Goal: Task Accomplishment & Management: Manage account settings

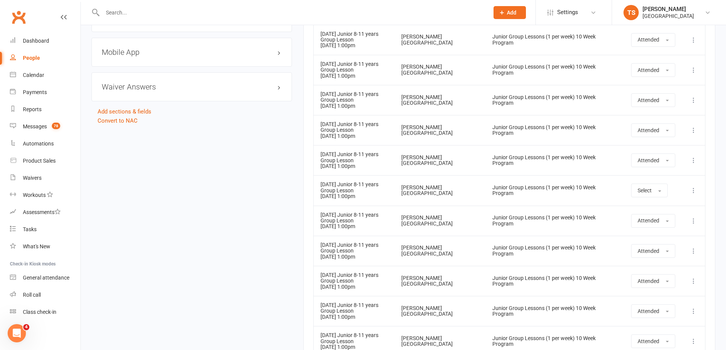
scroll to position [610, 0]
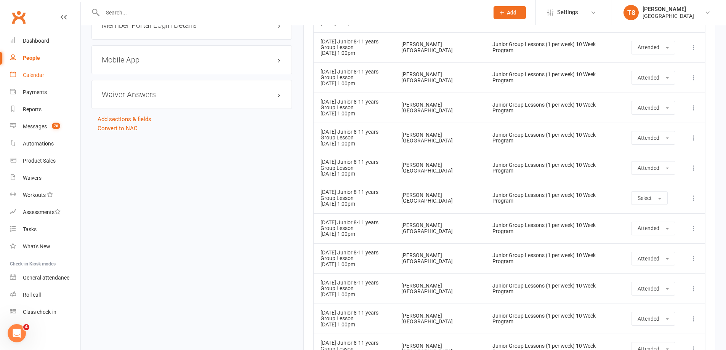
drag, startPoint x: 34, startPoint y: 75, endPoint x: 199, endPoint y: 109, distance: 168.4
click at [34, 75] on div "Calendar" at bounding box center [33, 75] width 21 height 6
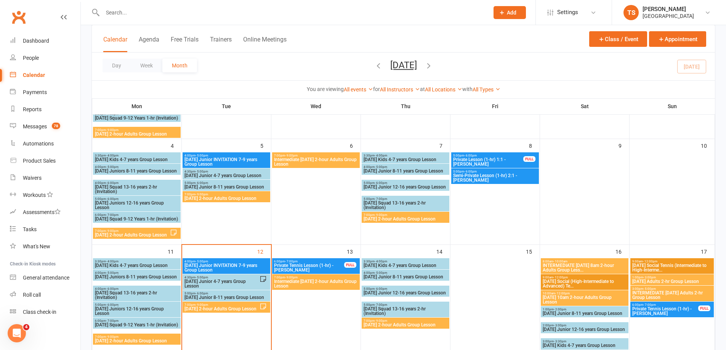
scroll to position [152, 0]
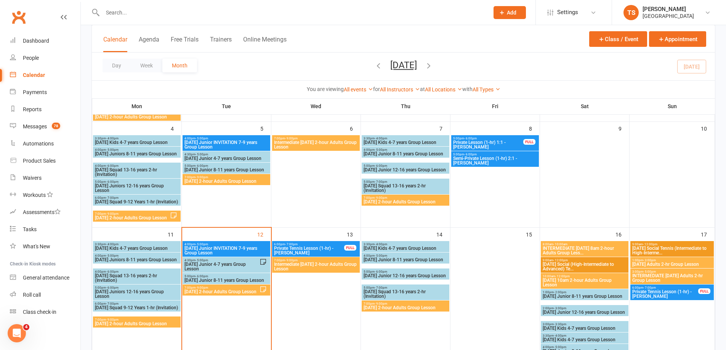
click at [215, 294] on span "[DATE] 2-hour Adults Group Lesson" at bounding box center [221, 292] width 75 height 5
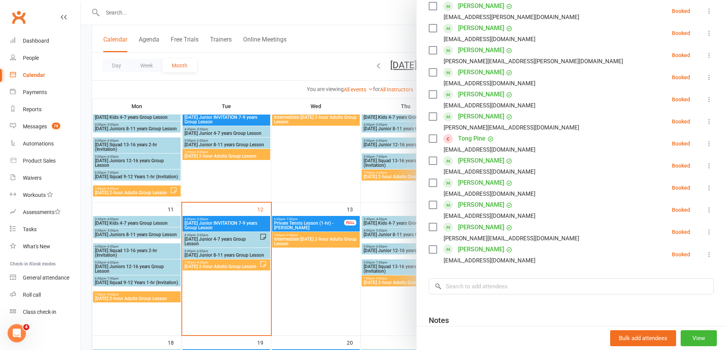
scroll to position [191, 0]
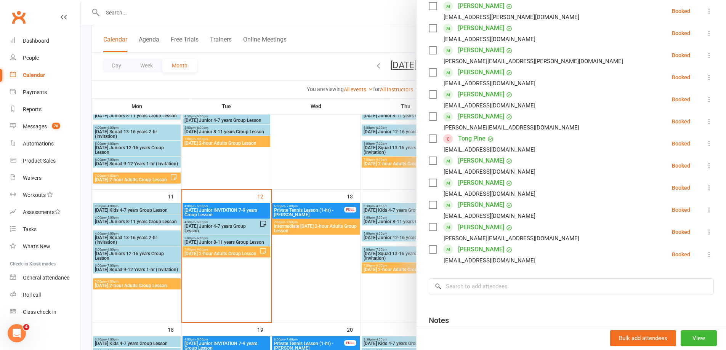
click at [324, 279] on div at bounding box center [403, 175] width 645 height 350
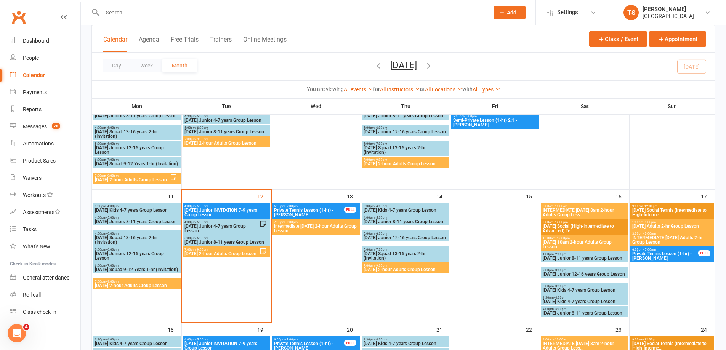
click at [425, 265] on span "7:00pm - 9:00pm" at bounding box center [405, 265] width 85 height 3
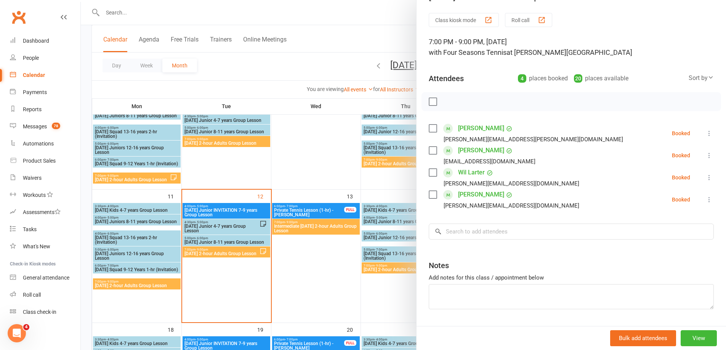
scroll to position [41, 0]
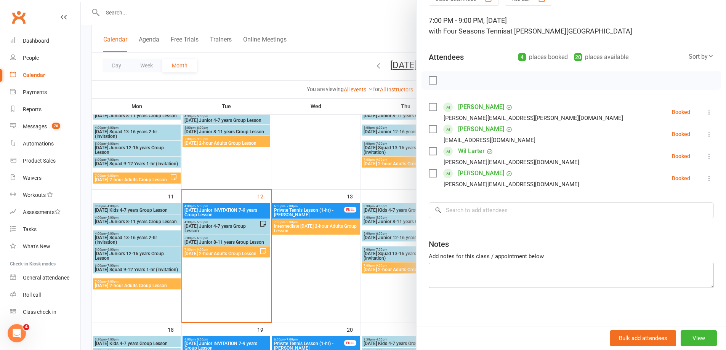
click at [437, 271] on textarea at bounding box center [571, 275] width 285 height 25
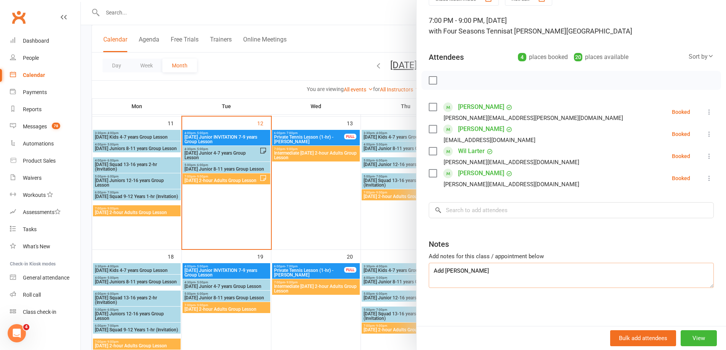
scroll to position [267, 0]
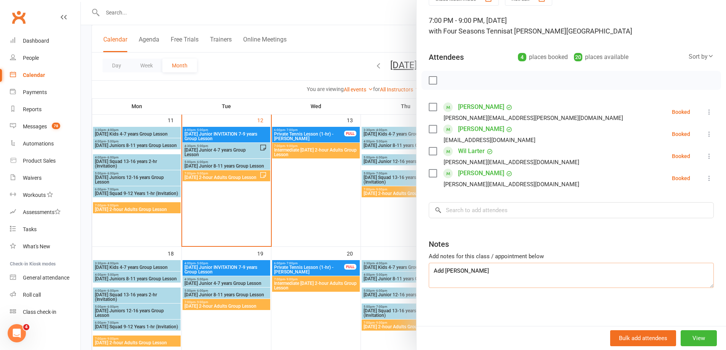
type textarea "Add [PERSON_NAME]"
click at [308, 202] on div at bounding box center [403, 175] width 645 height 350
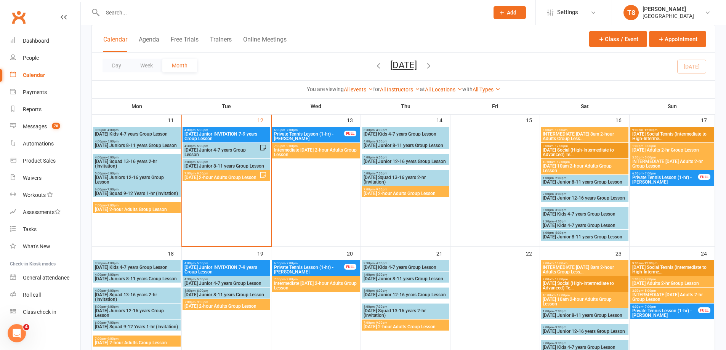
click at [305, 151] on span "Intermediate [DATE] 2-hour Adults Group Lesson" at bounding box center [316, 152] width 85 height 9
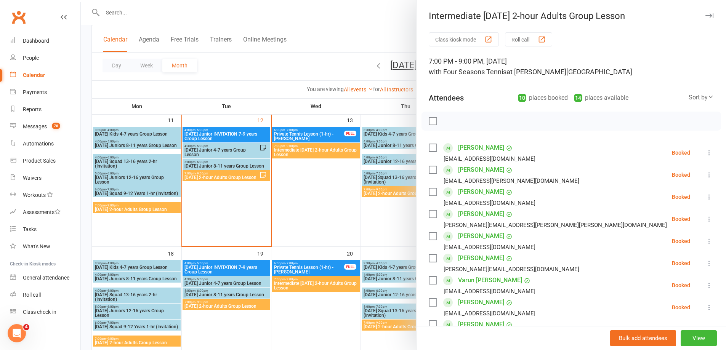
click at [317, 213] on div at bounding box center [403, 175] width 645 height 350
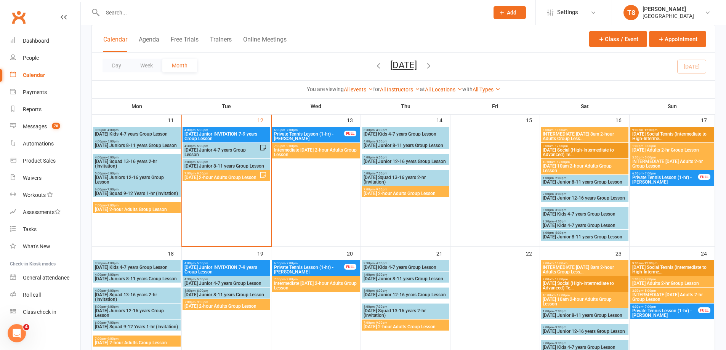
click at [564, 137] on span "INTERMEDIATE [DATE] 8am 2-hour Adults Group Less..." at bounding box center [584, 136] width 85 height 9
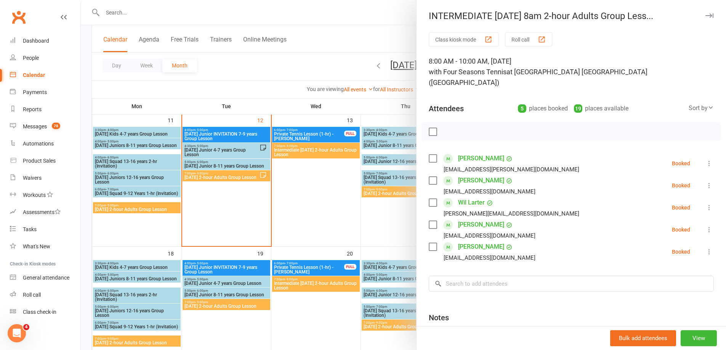
click at [387, 220] on div at bounding box center [403, 175] width 645 height 350
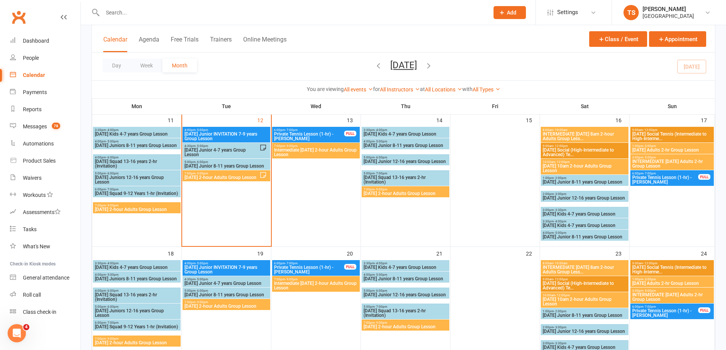
click at [579, 167] on span "[DATE] 10am 2-hour Adults Group Lesson" at bounding box center [584, 168] width 85 height 9
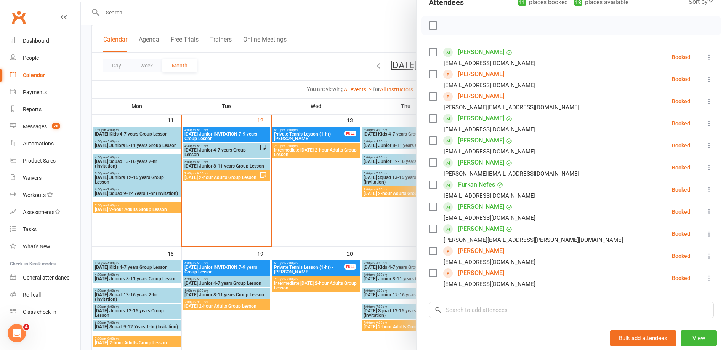
scroll to position [191, 0]
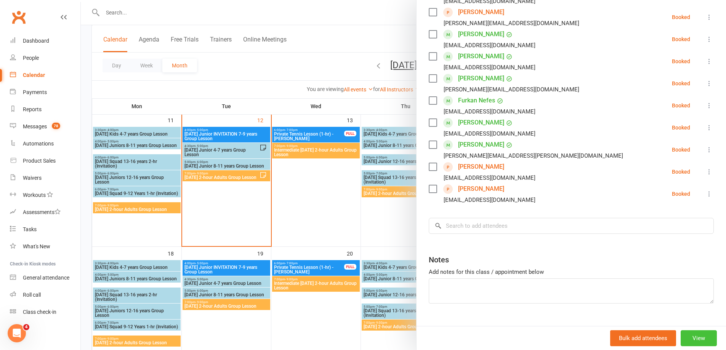
click at [690, 341] on button "View" at bounding box center [699, 339] width 36 height 16
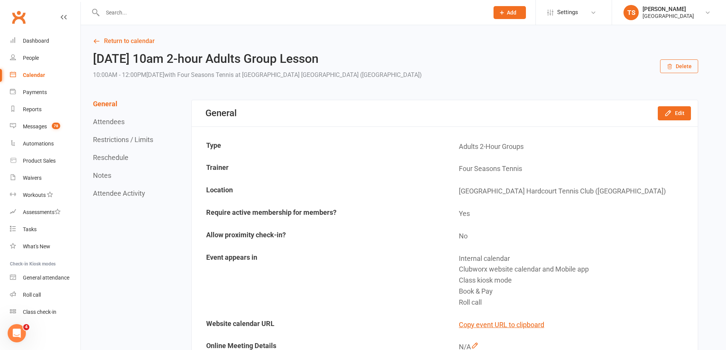
click at [32, 74] on div "Calendar" at bounding box center [34, 75] width 22 height 6
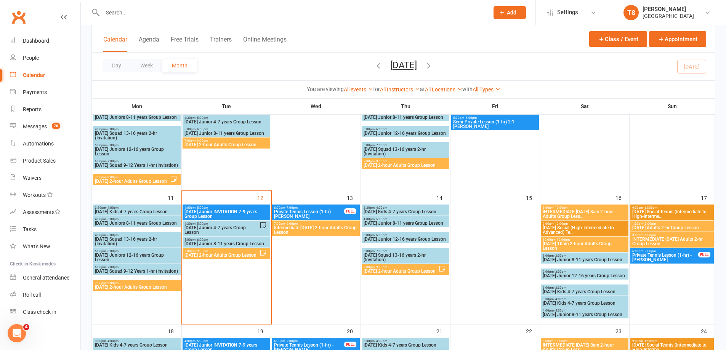
scroll to position [191, 0]
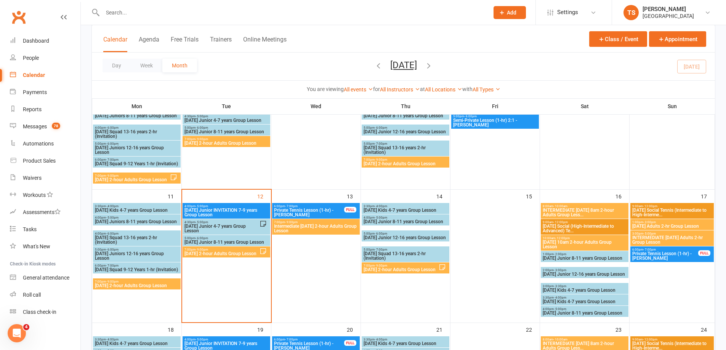
click at [567, 212] on span "INTERMEDIATE [DATE] 8am 2-hour Adults Group Less..." at bounding box center [584, 212] width 85 height 9
